Goal: Information Seeking & Learning: Learn about a topic

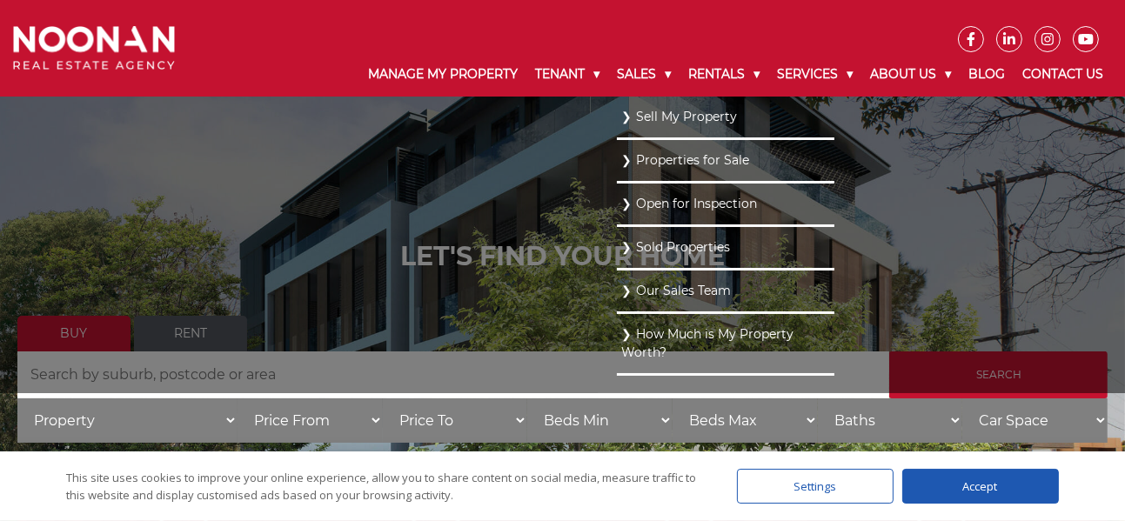
click at [660, 157] on link "Properties for Sale" at bounding box center [725, 160] width 209 height 23
